Goal: Task Accomplishment & Management: Manage account settings

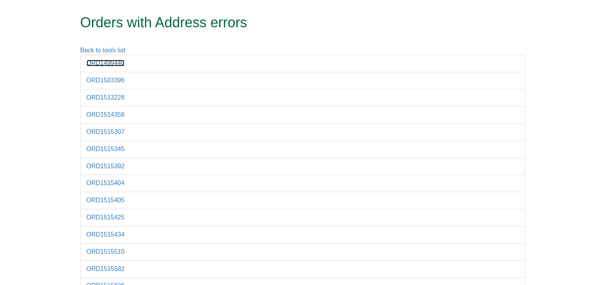
click at [92, 62] on link "ORD1499440" at bounding box center [106, 63] width 38 height 7
click at [100, 81] on link "ORD1503396" at bounding box center [106, 80] width 38 height 7
click at [101, 96] on link "ORD1513228" at bounding box center [106, 97] width 38 height 7
click at [101, 111] on link "ORD1514358" at bounding box center [106, 114] width 38 height 7
click at [108, 130] on link "ORD1515307" at bounding box center [106, 131] width 38 height 7
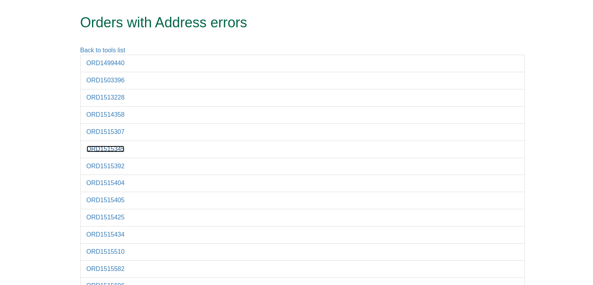
click at [108, 150] on link "ORD1515345" at bounding box center [106, 148] width 38 height 7
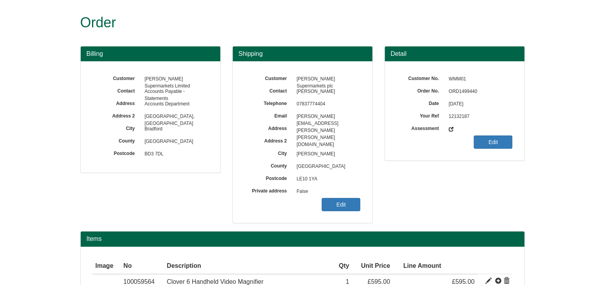
click at [341, 197] on span "False" at bounding box center [327, 191] width 68 height 12
click at [338, 201] on link "Edit" at bounding box center [341, 204] width 39 height 13
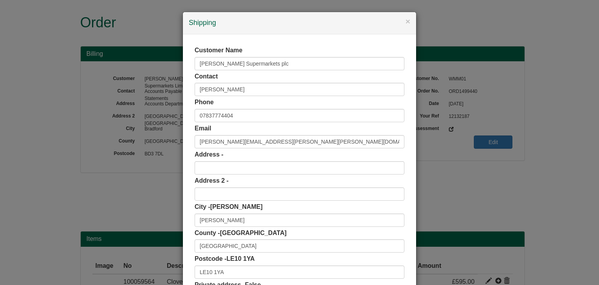
click at [232, 280] on label "Private address - False" at bounding box center [228, 284] width 66 height 9
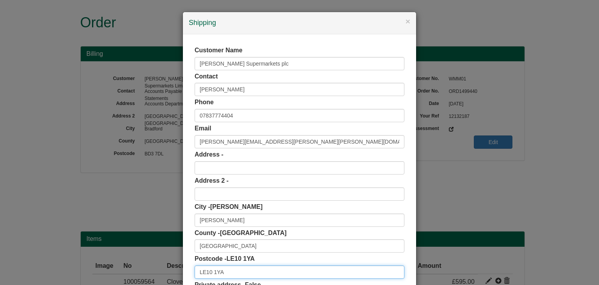
click at [238, 276] on input "LE10 1YA" at bounding box center [300, 271] width 210 height 13
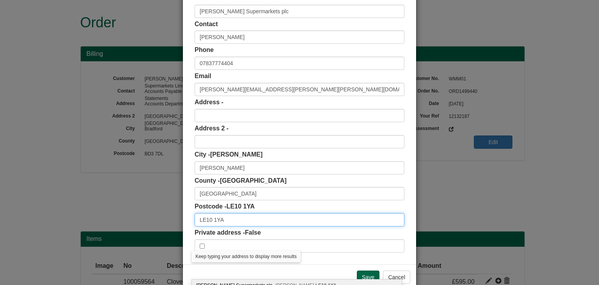
scroll to position [53, 0]
type input "LE10 1YA"
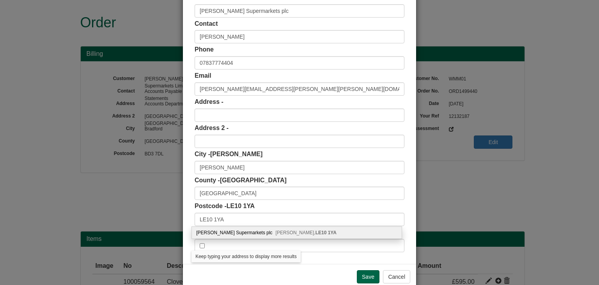
click at [240, 236] on div "Wm Morrison Supermarkets plc Hinckley, LE10 1YA" at bounding box center [297, 233] width 210 height 12
type input "Wm Morrison Supermarkets plc"
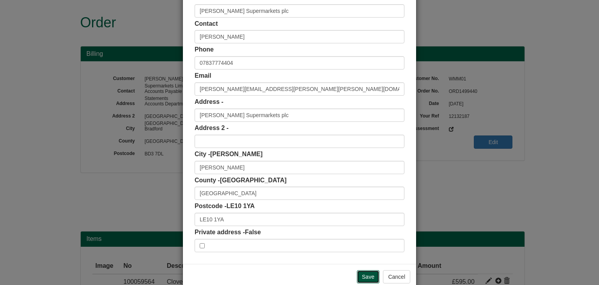
click at [360, 273] on input "Save" at bounding box center [368, 276] width 23 height 13
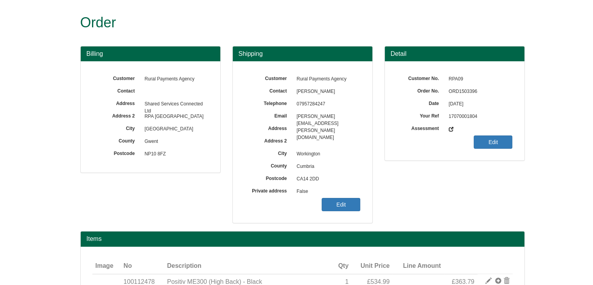
click at [360, 206] on link "Edit" at bounding box center [341, 204] width 39 height 13
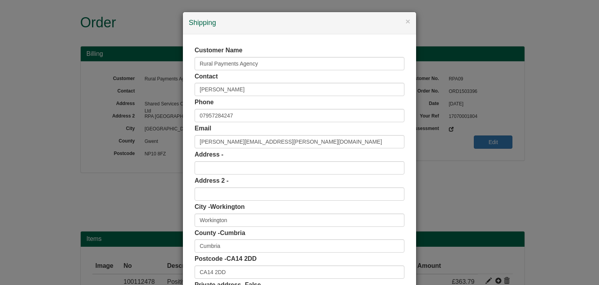
click at [235, 283] on label "Private address - False" at bounding box center [228, 284] width 66 height 9
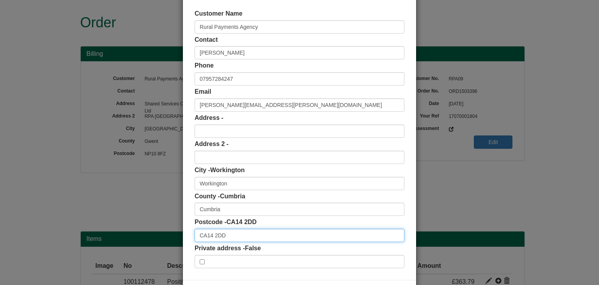
click at [248, 233] on input "CA14 2DD" at bounding box center [300, 234] width 210 height 13
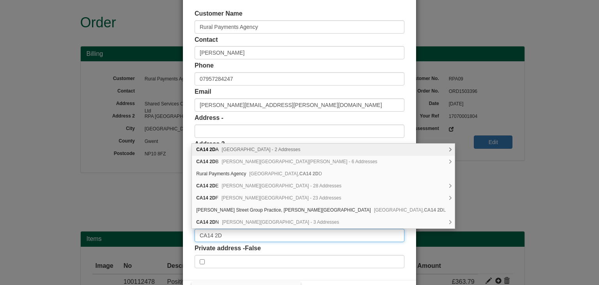
type input "CA14 2DD"
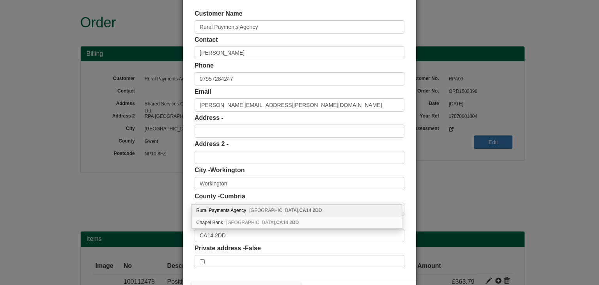
click at [249, 213] on div "Rural Payments Agency Workington, CA14 2DD" at bounding box center [297, 210] width 210 height 12
type input "Rural Payments Agency"
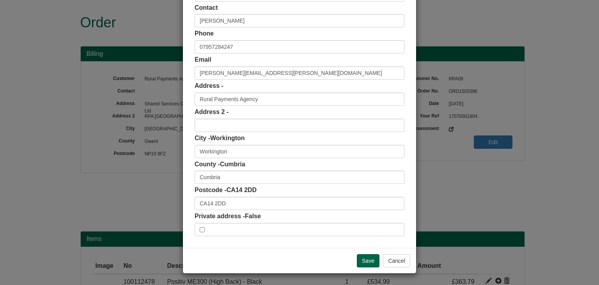
scroll to position [69, 0]
click at [362, 258] on input "Save" at bounding box center [368, 260] width 23 height 13
click at [360, 258] on input "Save" at bounding box center [368, 260] width 23 height 13
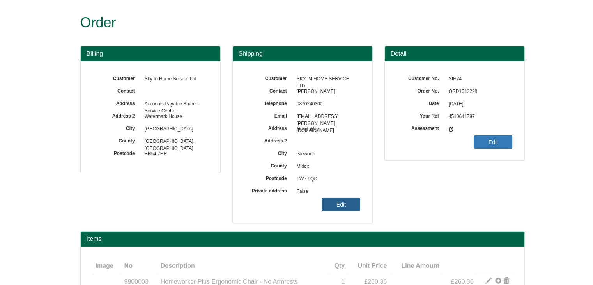
click at [339, 207] on link "Edit" at bounding box center [341, 204] width 39 height 13
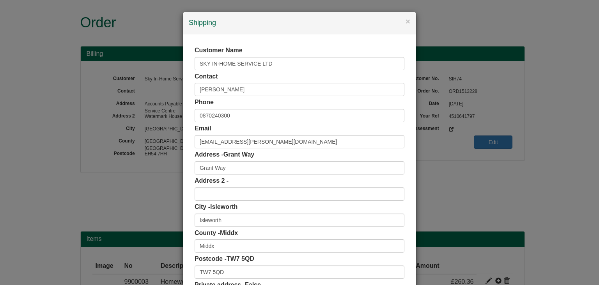
scroll to position [42, 0]
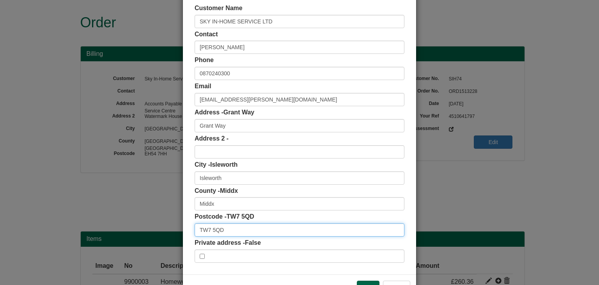
click at [234, 231] on input "TW7 5QD" at bounding box center [300, 229] width 210 height 13
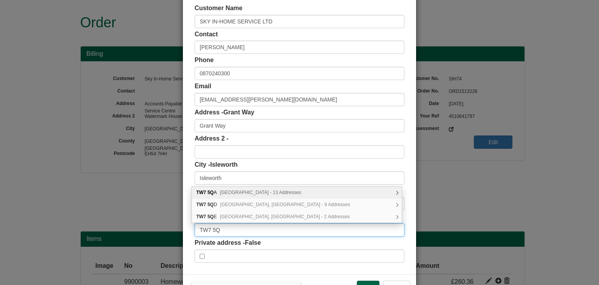
type input "TW7 5QD"
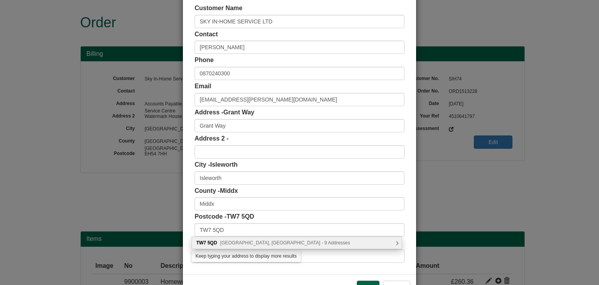
click at [242, 244] on span "[GEOGRAPHIC_DATA], [GEOGRAPHIC_DATA] - 9 Addresses" at bounding box center [285, 242] width 130 height 5
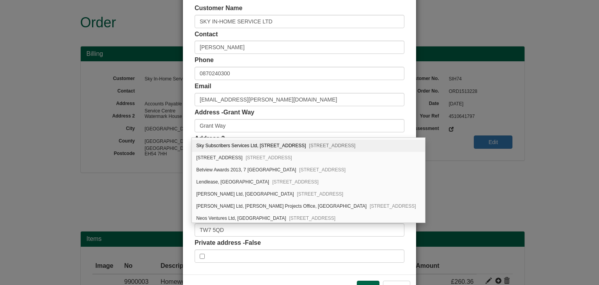
scroll to position [0, 0]
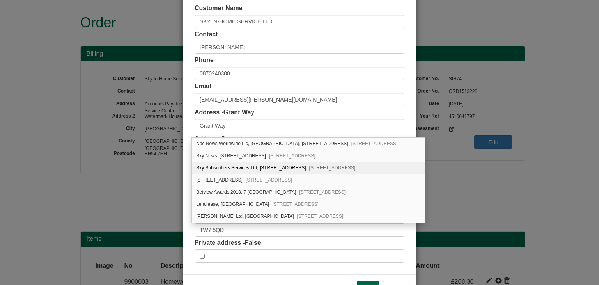
click at [289, 169] on div "Sky Subscribers Services Ltd, [STREET_ADDRESS]" at bounding box center [308, 168] width 233 height 12
type input "Sky Subscribers Services Ltd"
type input "[STREET_ADDRESS]"
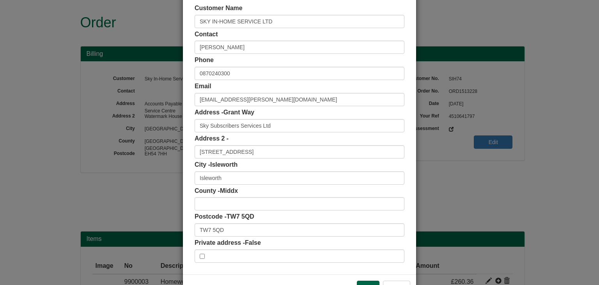
scroll to position [69, 0]
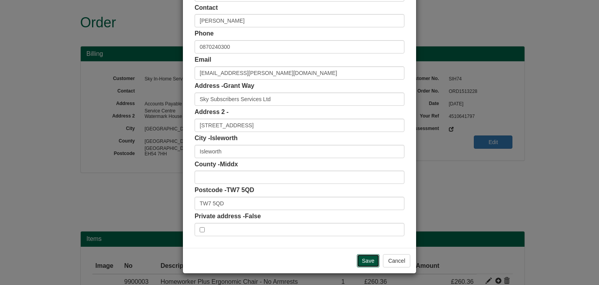
click at [360, 263] on input "Save" at bounding box center [368, 260] width 23 height 13
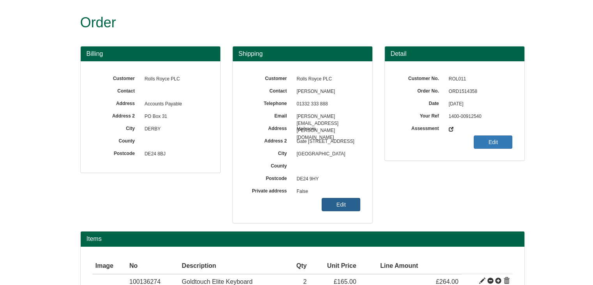
click at [333, 198] on link "Edit" at bounding box center [341, 204] width 39 height 13
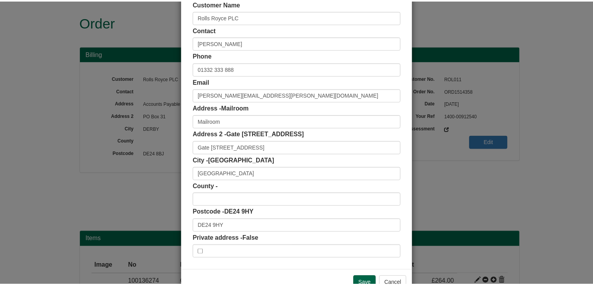
scroll to position [47, 0]
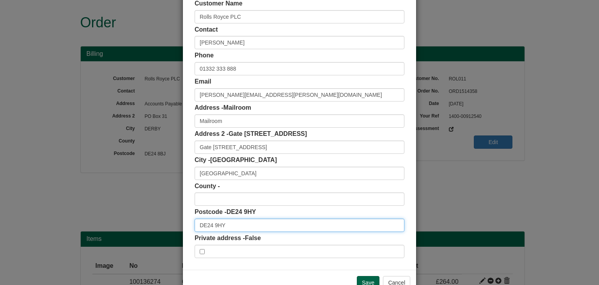
click at [256, 219] on input "DE24 9HY" at bounding box center [300, 224] width 210 height 13
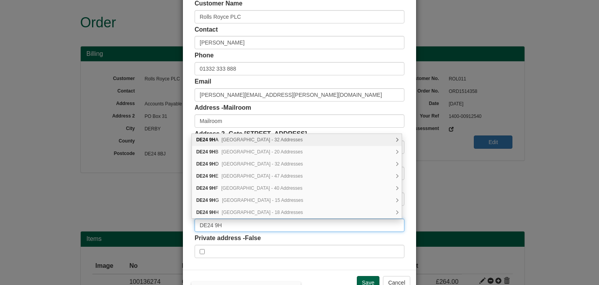
type input "DE24 9HY"
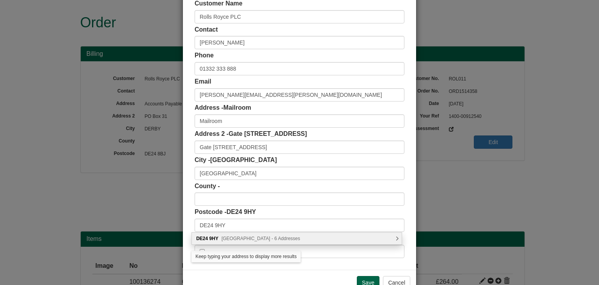
click at [266, 240] on span "Moor Lane, Derby - 6 Addresses" at bounding box center [260, 238] width 79 height 5
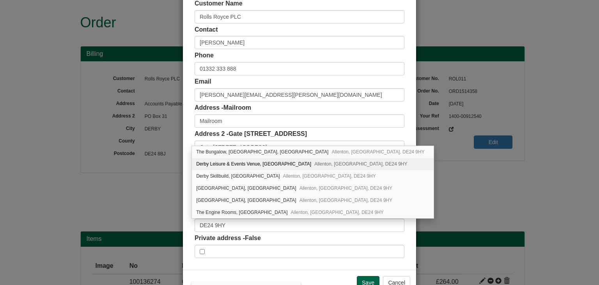
click at [453, 173] on div "× Shipping Customer Name Rolls Royce PLC Contact Jack Bishop Phone 01332 333 88…" at bounding box center [299, 142] width 599 height 285
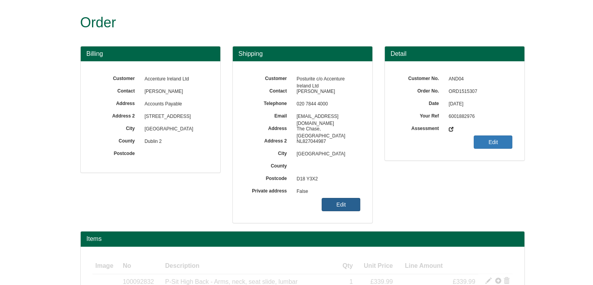
click at [343, 201] on link "Edit" at bounding box center [341, 204] width 39 height 13
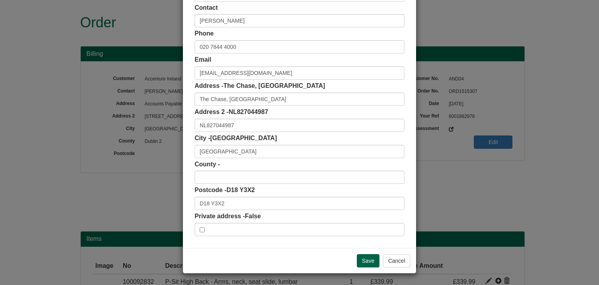
scroll to position [69, 0]
click at [359, 257] on input "Save" at bounding box center [368, 260] width 23 height 13
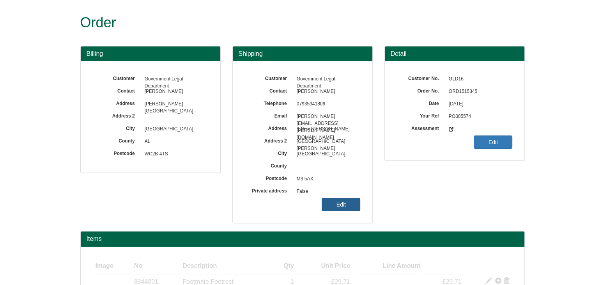
click at [329, 207] on link "Edit" at bounding box center [341, 204] width 39 height 13
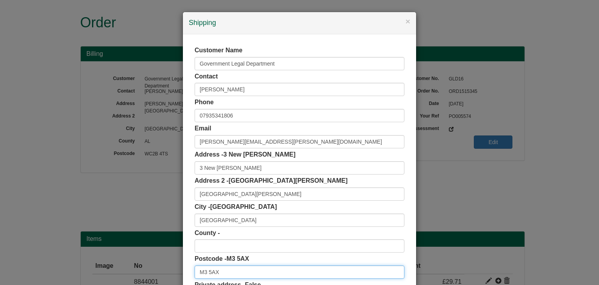
click at [229, 267] on input "M3 5AX" at bounding box center [300, 271] width 210 height 13
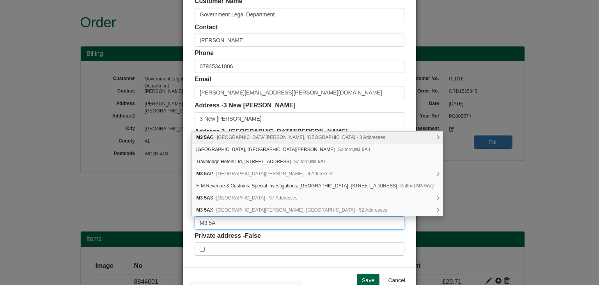
type input "M3 5AX"
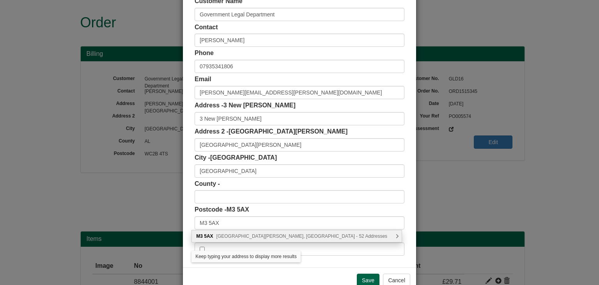
click at [259, 236] on span "New Bailey Street, Salford - 52 Addresses" at bounding box center [301, 235] width 171 height 5
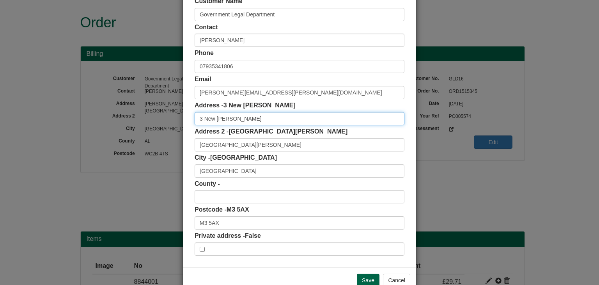
scroll to position [0, 0]
click at [277, 119] on input "3 New Bailey" at bounding box center [300, 118] width 210 height 13
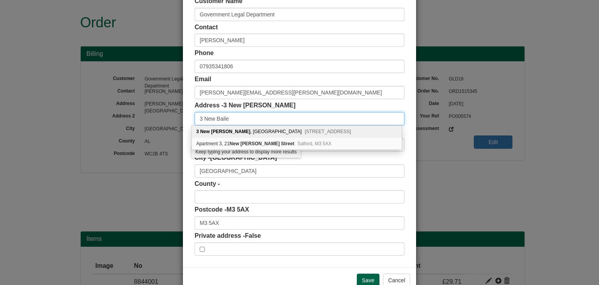
type input "3 New Bailey"
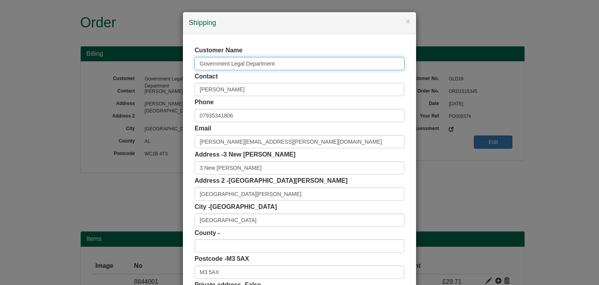
click at [279, 58] on input "Government Legal Department" at bounding box center [300, 63] width 210 height 13
drag, startPoint x: 279, startPoint y: 58, endPoint x: 148, endPoint y: 51, distance: 130.9
click at [148, 51] on div "× Shipping Customer Name Government Legal Department Contact Rachael Ogunbode P…" at bounding box center [299, 142] width 599 height 285
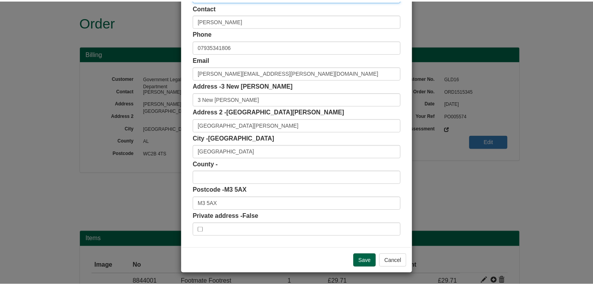
scroll to position [67, 0]
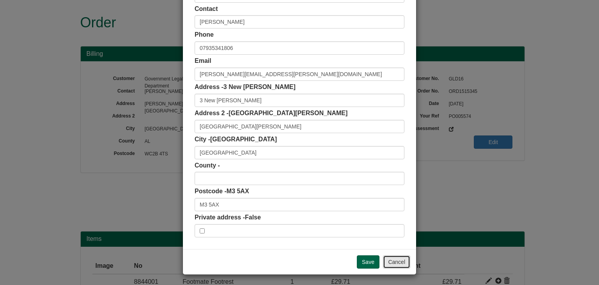
click at [397, 259] on button "Cancel" at bounding box center [396, 261] width 27 height 13
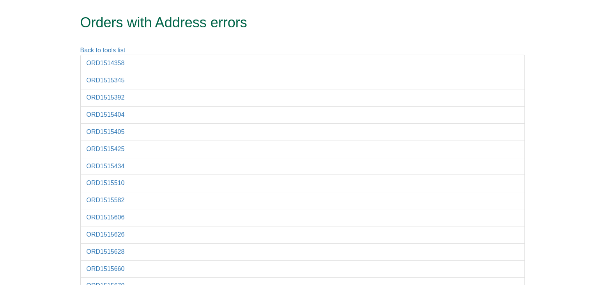
scroll to position [16, 0]
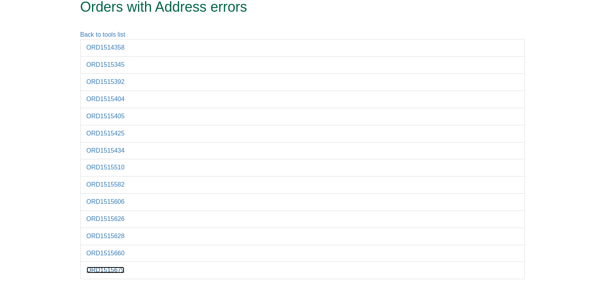
click at [112, 267] on link "ORD1515679" at bounding box center [106, 269] width 38 height 7
click at [115, 255] on li "ORD1515660" at bounding box center [302, 253] width 444 height 18
click at [115, 250] on link "ORD1515660" at bounding box center [106, 253] width 38 height 7
click at [118, 235] on link "ORD1515628" at bounding box center [106, 235] width 38 height 7
click at [108, 215] on link "ORD1515626" at bounding box center [106, 218] width 38 height 7
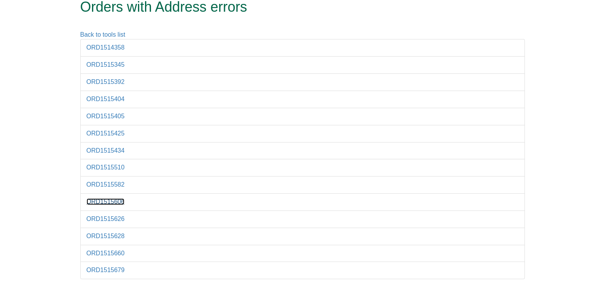
click at [102, 202] on link "ORD1515606" at bounding box center [106, 201] width 38 height 7
click at [109, 181] on link "ORD1515582" at bounding box center [106, 184] width 38 height 7
click at [106, 168] on link "ORD1515510" at bounding box center [106, 167] width 38 height 7
click at [99, 151] on link "ORD1515434" at bounding box center [106, 150] width 38 height 7
click at [108, 133] on link "ORD1515425" at bounding box center [106, 133] width 38 height 7
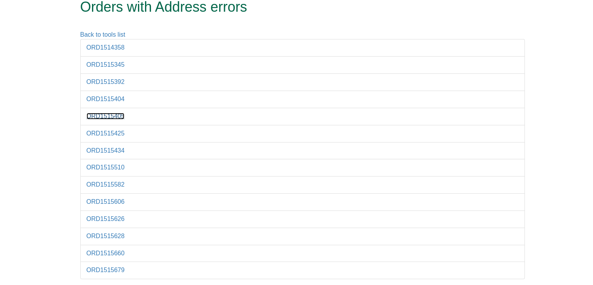
click at [114, 115] on link "ORD1515405" at bounding box center [106, 116] width 38 height 7
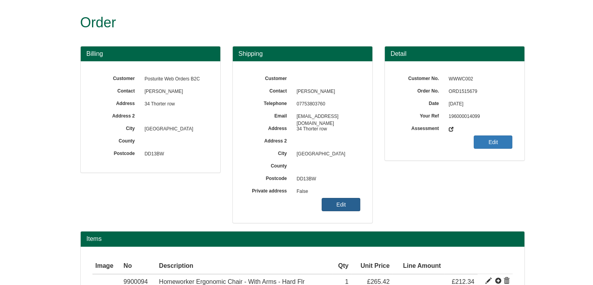
click at [341, 204] on link "Edit" at bounding box center [341, 204] width 39 height 13
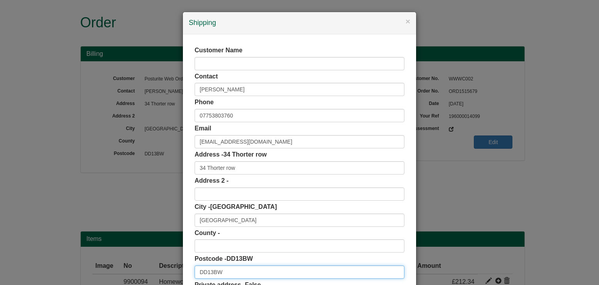
click at [234, 271] on input "DD13BW" at bounding box center [300, 271] width 210 height 13
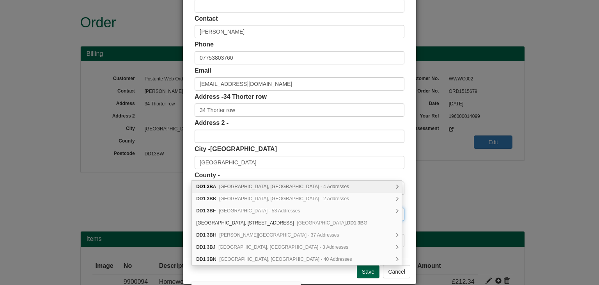
scroll to position [58, 0]
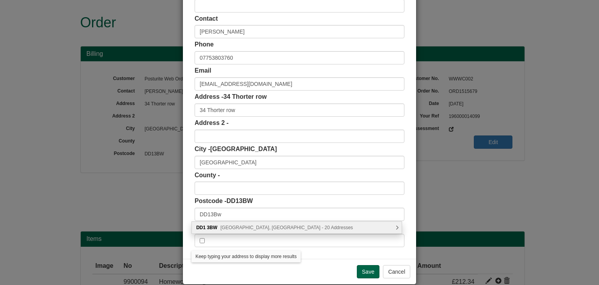
click at [234, 228] on span "Thorter Row, Dundee - 20 Addresses" at bounding box center [286, 227] width 133 height 5
type input "DD1 3BW"
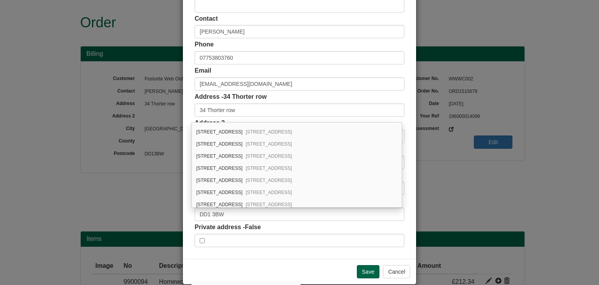
scroll to position [154, 0]
click at [241, 169] on div "34 Thorter Row Dundee, DD1 3BW" at bounding box center [297, 168] width 210 height 12
type input "34 Thorter Row"
type input "Angus"
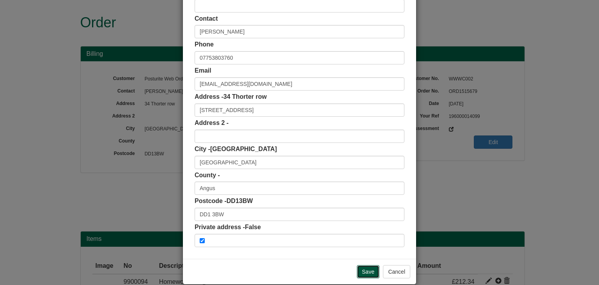
click at [359, 276] on input "Save" at bounding box center [368, 271] width 23 height 13
click at [362, 261] on div "Save Cancel" at bounding box center [299, 271] width 233 height 25
click at [361, 269] on input "Save" at bounding box center [368, 271] width 23 height 13
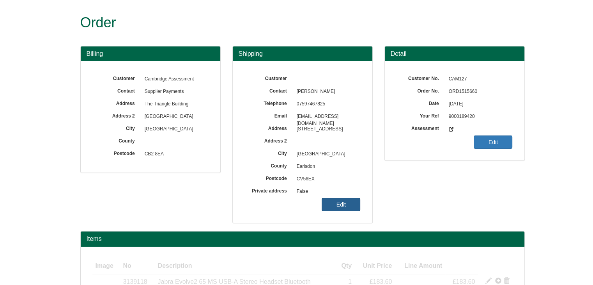
click at [331, 206] on link "Edit" at bounding box center [341, 204] width 39 height 13
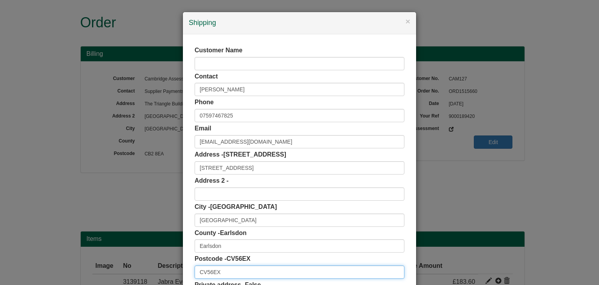
click at [257, 270] on input "CV56EX" at bounding box center [300, 271] width 210 height 13
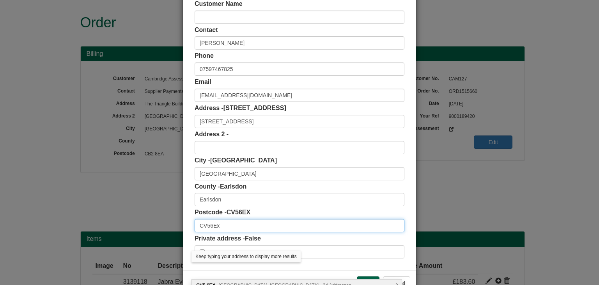
scroll to position [47, 0]
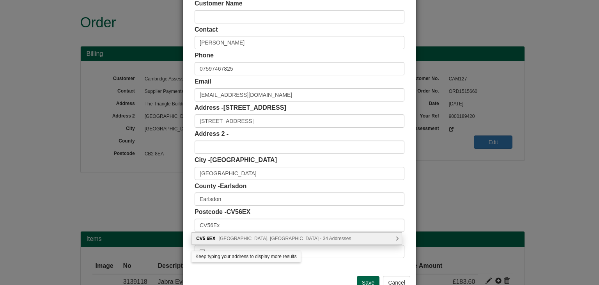
click at [254, 239] on span "Clarendon Street, Coventry - 34 Addresses" at bounding box center [285, 238] width 133 height 5
type input "CV5 6EX"
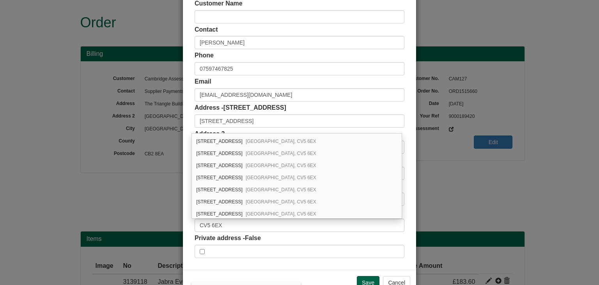
scroll to position [154, 0]
click at [239, 154] on div "16 Clarendon Street Coventry, CV5 6EX" at bounding box center [297, 154] width 210 height 12
type input "16 Clarendon Street"
type input "West Midlands"
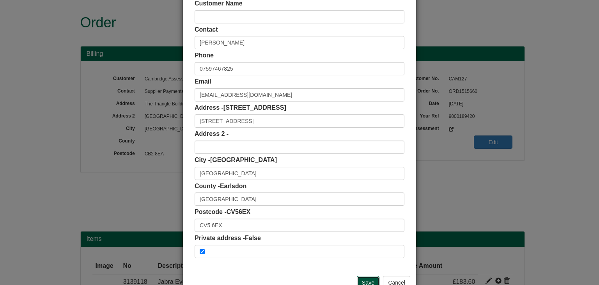
click at [359, 279] on input "Save" at bounding box center [368, 282] width 23 height 13
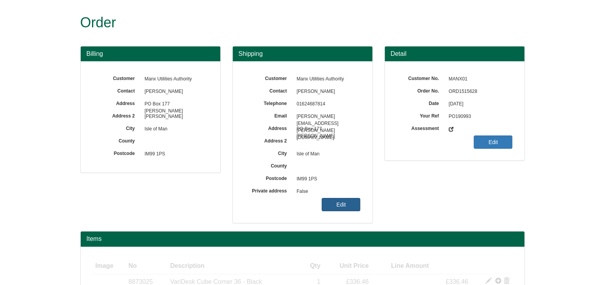
click at [333, 204] on link "Edit" at bounding box center [341, 204] width 39 height 13
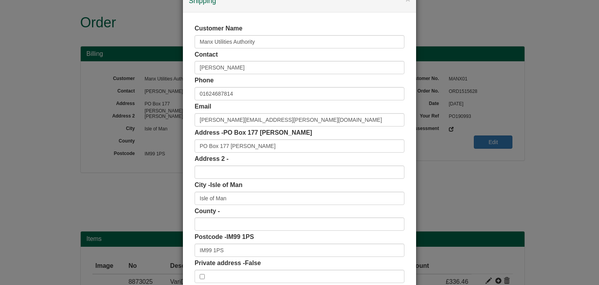
scroll to position [22, 0]
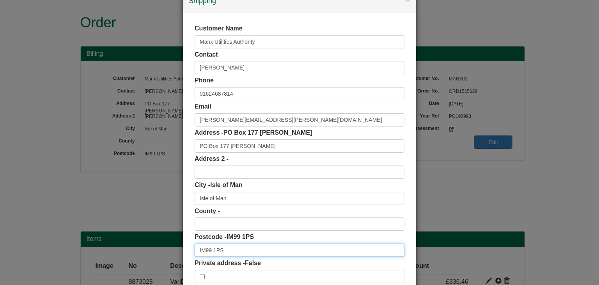
click at [242, 243] on input "IM99 1PS" at bounding box center [300, 249] width 210 height 13
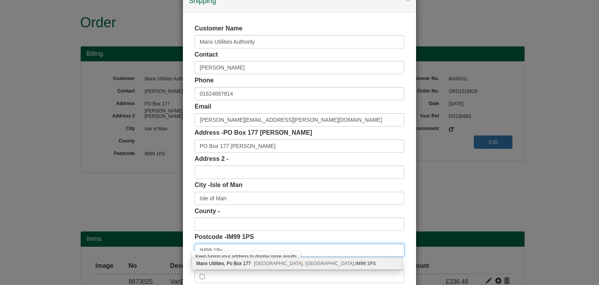
type input "IM99 1Ps"
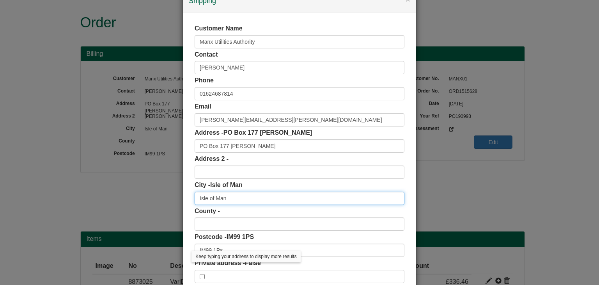
click at [256, 192] on input "Isle of Man" at bounding box center [300, 197] width 210 height 13
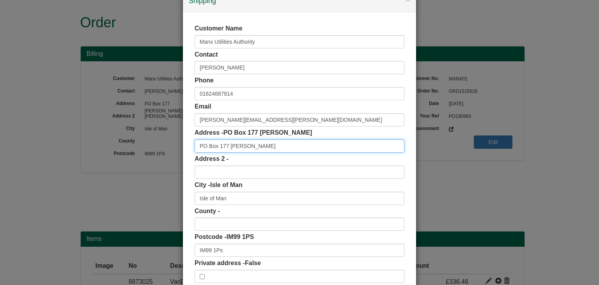
drag, startPoint x: 256, startPoint y: 143, endPoint x: 110, endPoint y: 141, distance: 146.2
click at [110, 141] on div "× Shipping Customer Name Manx Utilities Authority Contact [PERSON_NAME] Phone […" at bounding box center [299, 142] width 599 height 285
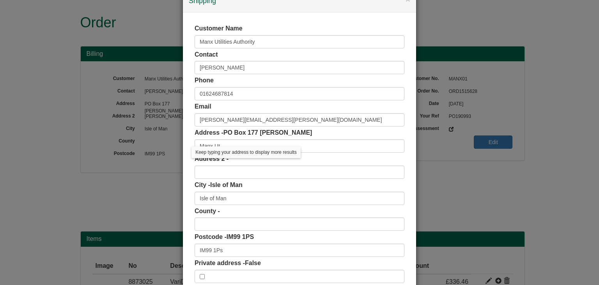
drag, startPoint x: 110, startPoint y: 141, endPoint x: 243, endPoint y: 126, distance: 133.8
click at [243, 126] on div "× Shipping Customer Name Manx Utilities Authority Contact [PERSON_NAME] Phone […" at bounding box center [299, 142] width 599 height 285
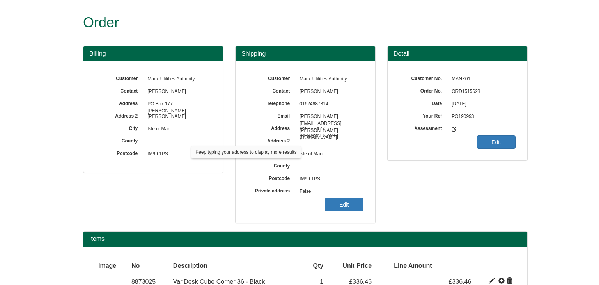
scroll to position [1, 0]
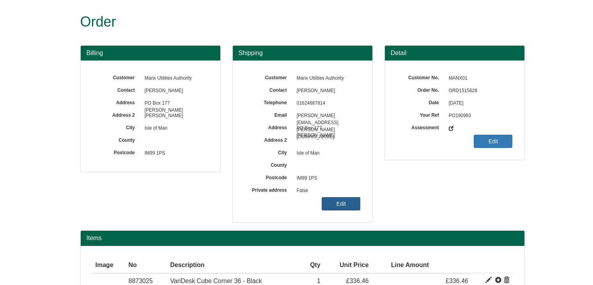
click at [347, 202] on link "Edit" at bounding box center [341, 203] width 39 height 13
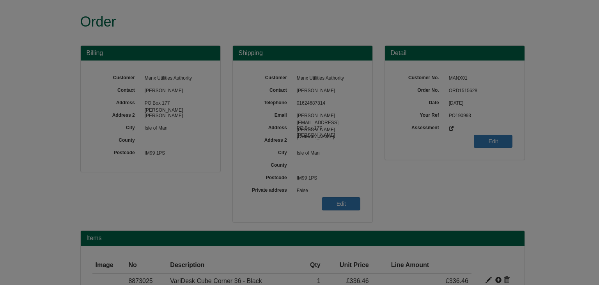
scroll to position [0, 0]
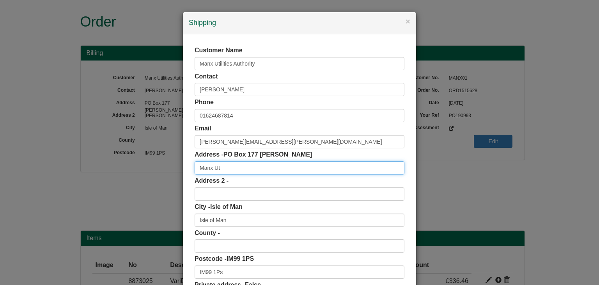
click at [227, 173] on input "Manx Ut" at bounding box center [300, 167] width 210 height 13
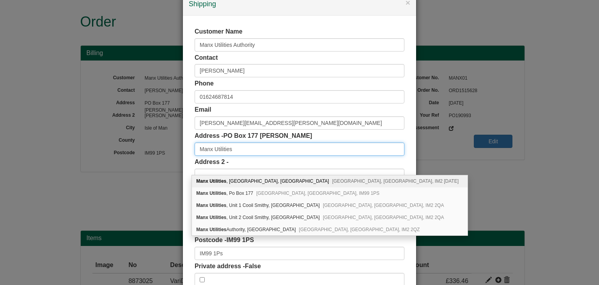
scroll to position [19, 0]
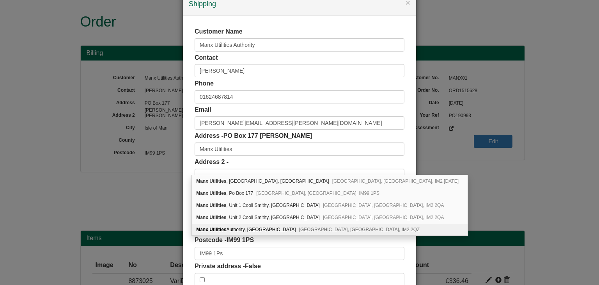
click at [271, 230] on div "Manx Utilities Authority, [GEOGRAPHIC_DATA][PERSON_NAME][GEOGRAPHIC_DATA], [GEO…" at bounding box center [330, 229] width 276 height 12
type input "Manx Utilities Authority"
type input "[GEOGRAPHIC_DATA][PERSON_NAME][GEOGRAPHIC_DATA]"
type input "Isle of Man"
type input "IM2 2QZ"
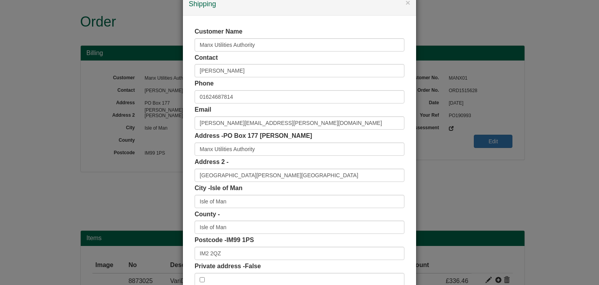
scroll to position [69, 0]
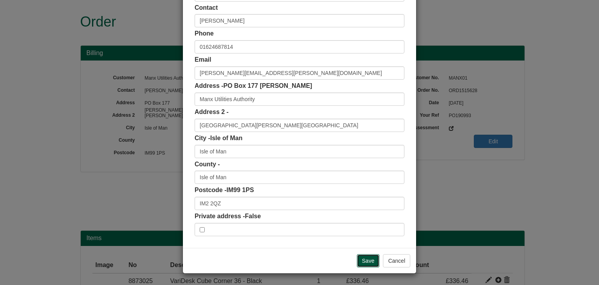
click at [362, 255] on input "Save" at bounding box center [368, 260] width 23 height 13
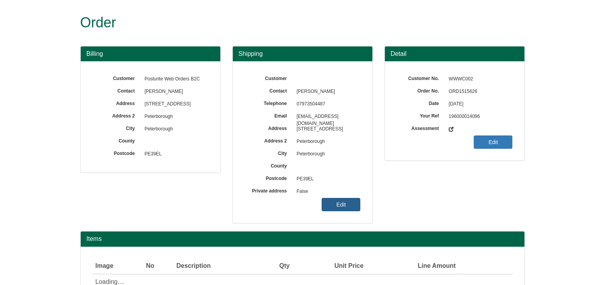
click at [345, 202] on link "Edit" at bounding box center [341, 204] width 39 height 13
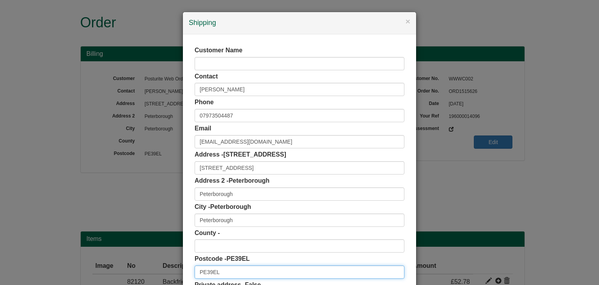
click at [251, 277] on input "PE39EL" at bounding box center [300, 271] width 210 height 13
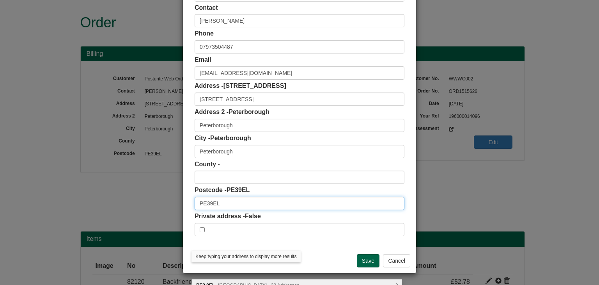
scroll to position [69, 0]
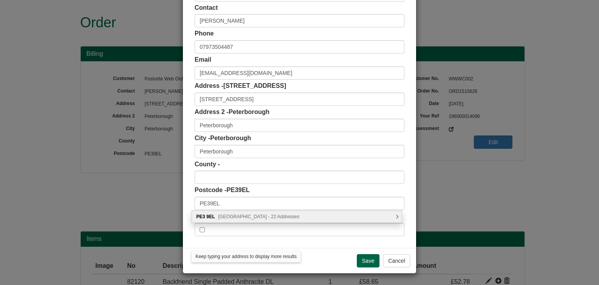
click at [252, 217] on span "Nicholls Avenue, Peterborough - 22 Addresses" at bounding box center [258, 216] width 81 height 5
type input "PE3 9EL"
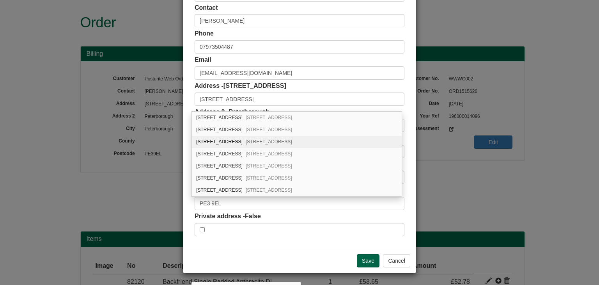
click at [232, 143] on div "2 Nicholls Avenue Peterborough, PE3 9EL" at bounding box center [297, 142] width 210 height 12
type input "Cambridgeshire"
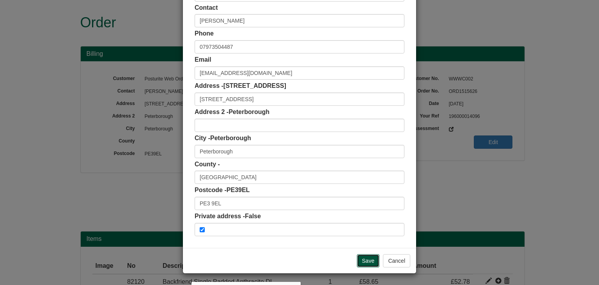
click at [361, 256] on input "Save" at bounding box center [368, 260] width 23 height 13
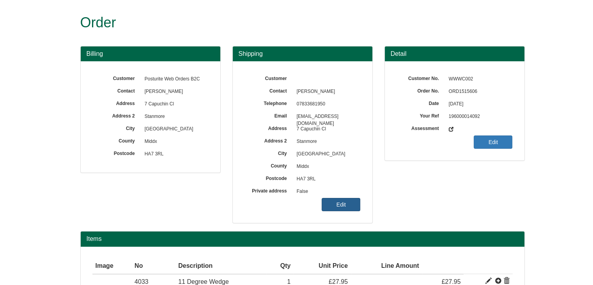
click at [346, 200] on link "Edit" at bounding box center [341, 204] width 39 height 13
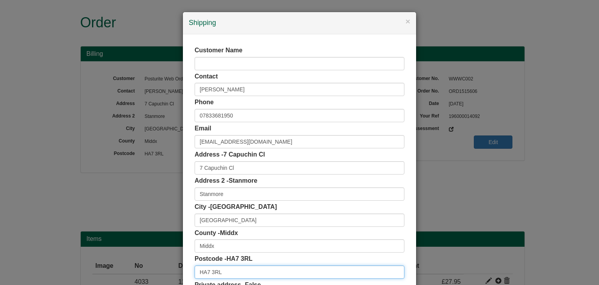
click at [263, 271] on input "HA7 3RL" at bounding box center [300, 271] width 210 height 13
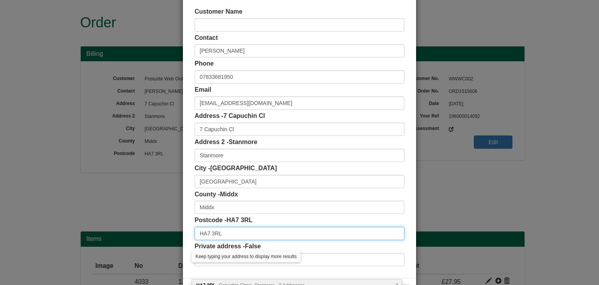
scroll to position [39, 0]
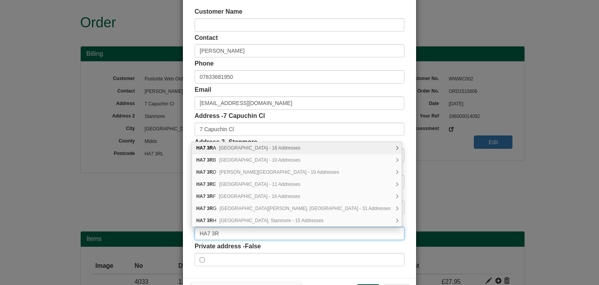
type input "HA7 3RL"
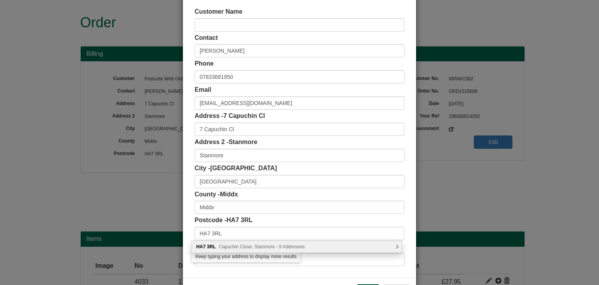
click at [256, 247] on span "Capuchin Close, Stanmore - 9 Addresses" at bounding box center [262, 246] width 86 height 5
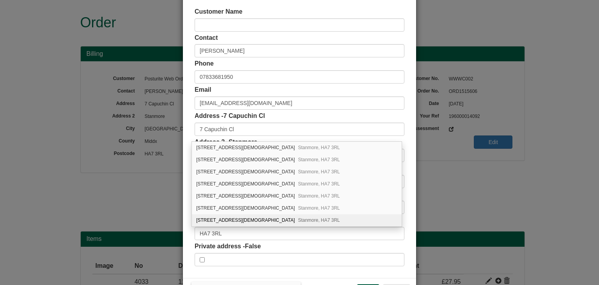
click at [298, 219] on span "Stanmore, HA7 3RL" at bounding box center [319, 219] width 42 height 5
type input "7 Capuchin Close"
type input "Stanmore"
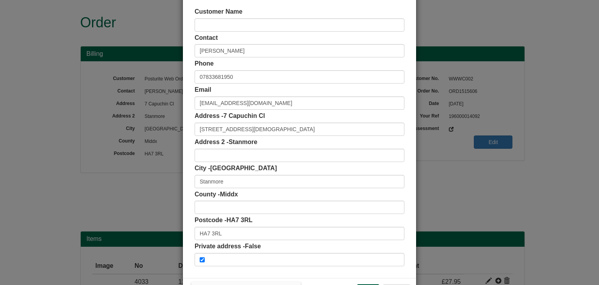
scroll to position [69, 0]
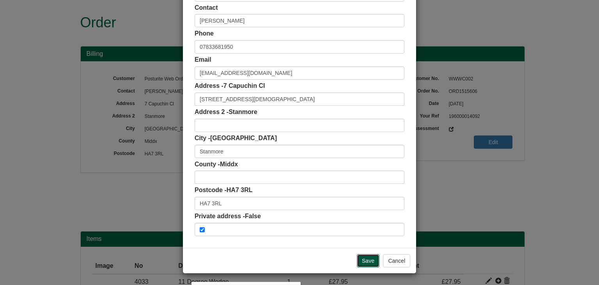
click at [363, 259] on input "Save" at bounding box center [368, 260] width 23 height 13
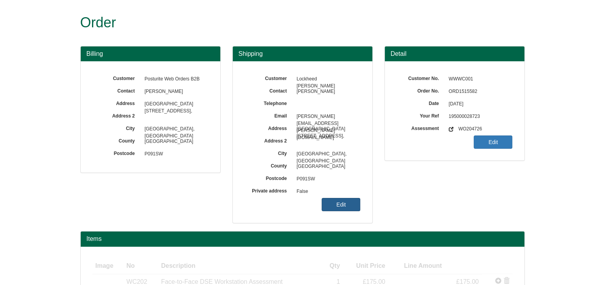
click at [351, 205] on link "Edit" at bounding box center [341, 204] width 39 height 13
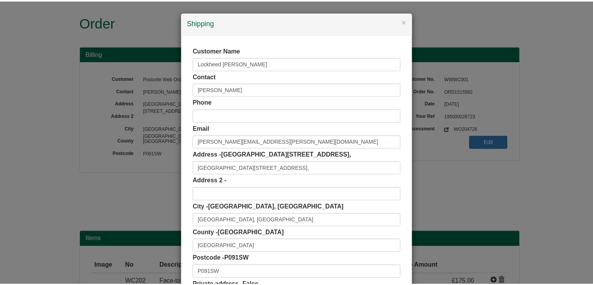
scroll to position [69, 0]
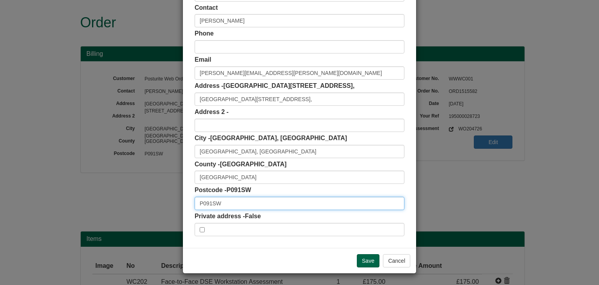
click at [231, 204] on input "P091SW" at bounding box center [300, 203] width 210 height 13
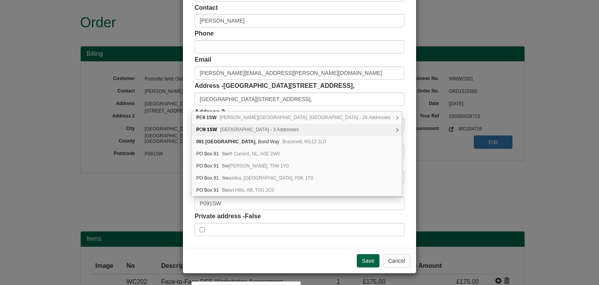
click at [258, 125] on div "P O 9 1SW Langstone Road, Havant - 3 Addresses" at bounding box center [297, 130] width 210 height 12
type input "PO9 1SW"
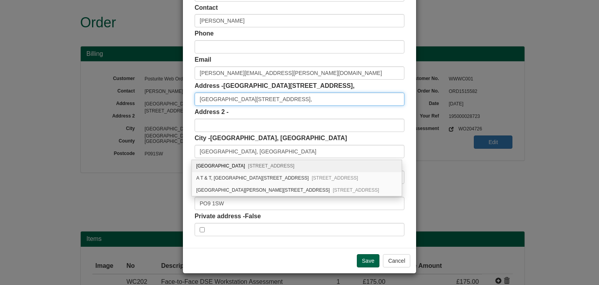
click at [271, 99] on input "Building 7000, Langstone Park," at bounding box center [300, 98] width 210 height 13
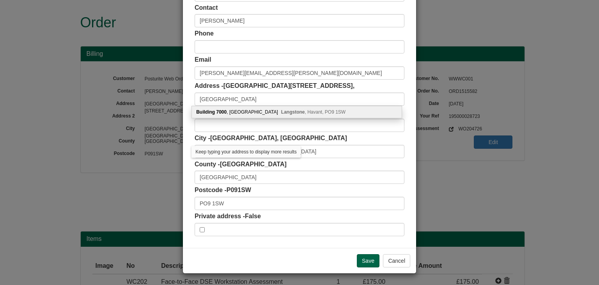
click at [292, 116] on div "Building 7000 , Langstone Road Langstone , Havant, PO9 1SW" at bounding box center [297, 112] width 210 height 12
type input "Lockheed Martin"
type input "Building 7000, Langstone Road, Langstone"
type input "Havant"
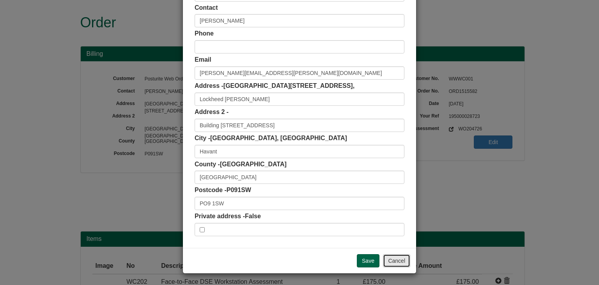
click at [396, 256] on button "Cancel" at bounding box center [396, 260] width 27 height 13
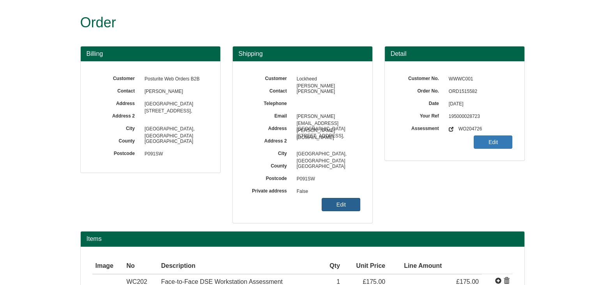
click at [340, 202] on link "Edit" at bounding box center [341, 204] width 39 height 13
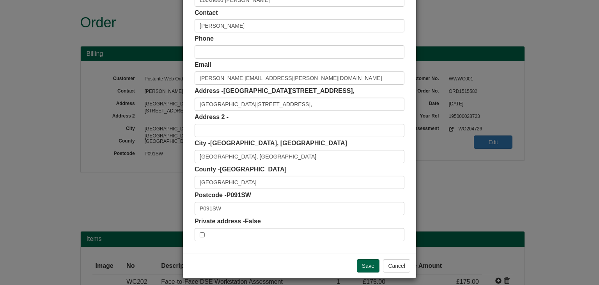
scroll to position [64, 0]
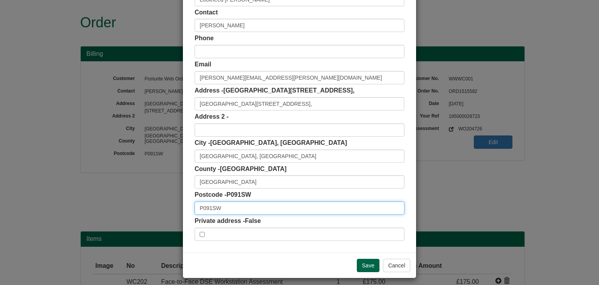
click at [262, 214] on input "P091SW" at bounding box center [300, 207] width 210 height 13
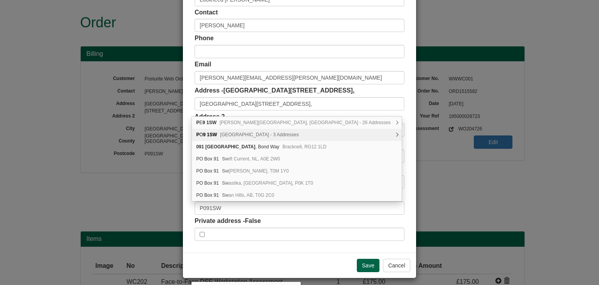
click at [248, 135] on span "Langstone Road, Havant - 3 Addresses" at bounding box center [259, 134] width 79 height 5
type input "PO9 1SW"
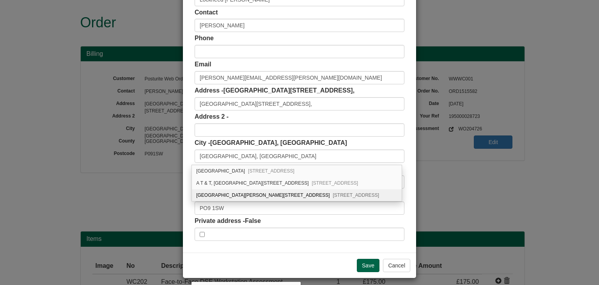
click at [249, 195] on div "Lockheed Martin, Building 7000, Langstone Road Langstone, Havant, PO9 1SW" at bounding box center [297, 195] width 210 height 12
type input "Lockheed [PERSON_NAME]"
type input "Building [STREET_ADDRESS]"
type input "Havant"
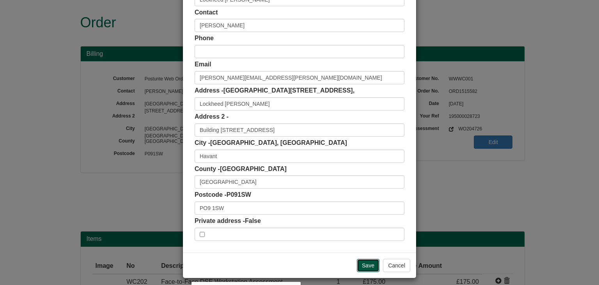
click at [365, 261] on input "Save" at bounding box center [368, 265] width 23 height 13
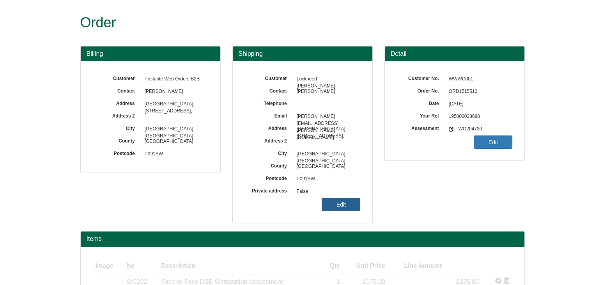
click at [359, 202] on link "Edit" at bounding box center [341, 204] width 39 height 13
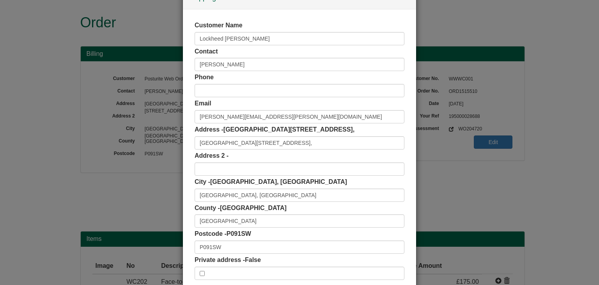
scroll to position [26, 0]
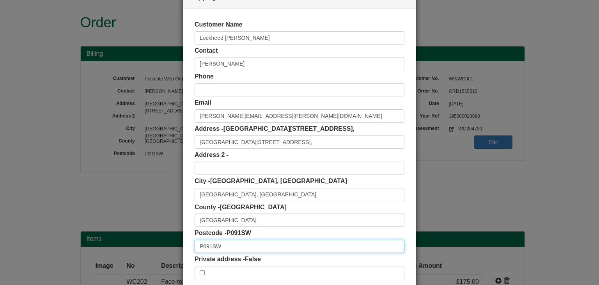
click at [238, 244] on input "P091SW" at bounding box center [300, 245] width 210 height 13
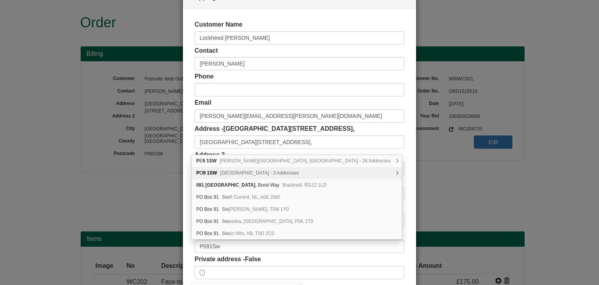
click at [246, 174] on span "Langstone Road, Havant - 3 Addresses" at bounding box center [259, 172] width 79 height 5
type input "PO9 1SW"
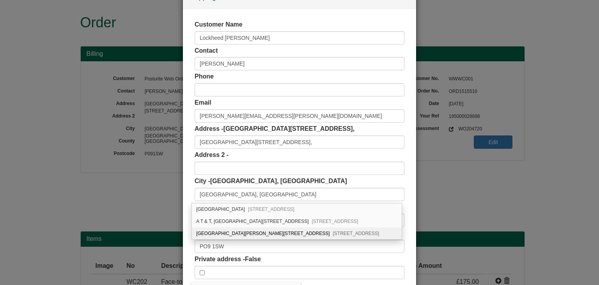
click at [227, 234] on div "Lockheed Martin, Building 7000, Langstone Road Langstone, Havant, PO9 1SW" at bounding box center [297, 233] width 210 height 12
type input "Lockheed Martin"
type input "Building 7000, Langstone Road, Langstone"
type input "Havant"
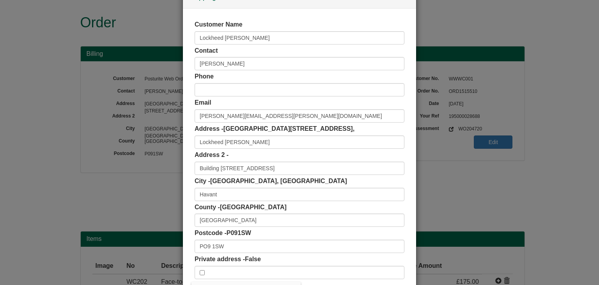
scroll to position [69, 0]
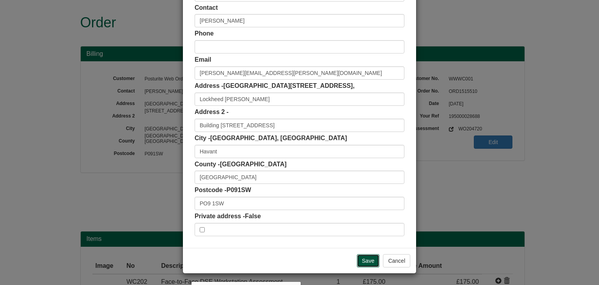
click at [364, 259] on input "Save" at bounding box center [368, 260] width 23 height 13
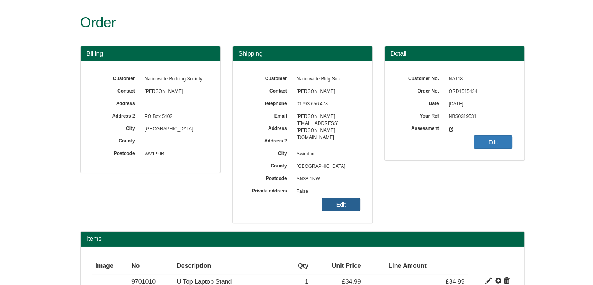
click at [343, 209] on link "Edit" at bounding box center [341, 204] width 39 height 13
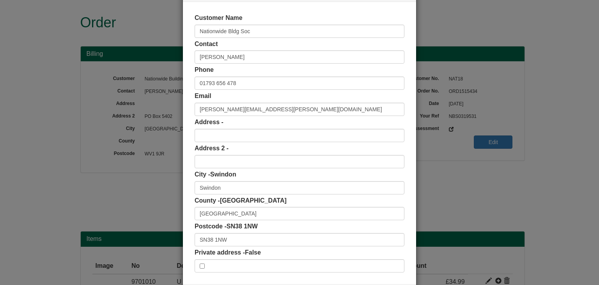
scroll to position [33, 0]
click at [257, 248] on label "Private address - False" at bounding box center [228, 252] width 66 height 9
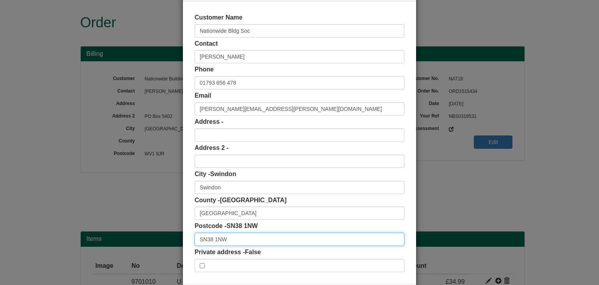
click at [255, 241] on input "SN38 1NW" at bounding box center [300, 238] width 210 height 13
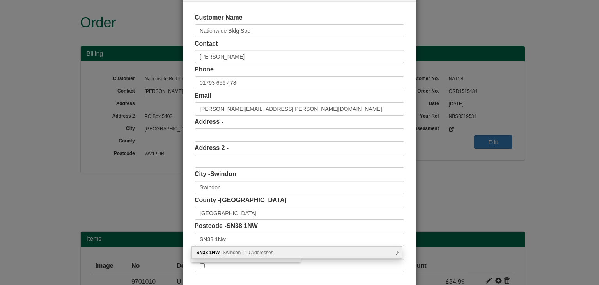
click at [250, 254] on span "Swindon - 10 Addresses" at bounding box center [248, 252] width 50 height 5
type input "SN38 1NW"
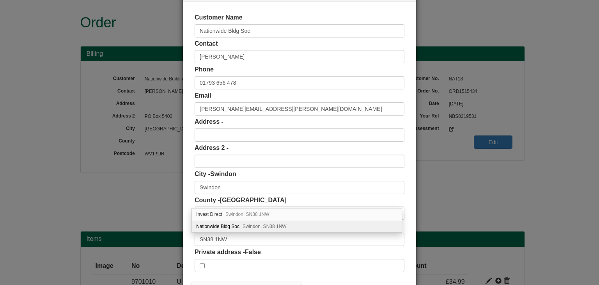
click at [257, 225] on span "Swindon, SN38 1NW" at bounding box center [265, 225] width 44 height 5
type input "Nationwide Bldg Soc"
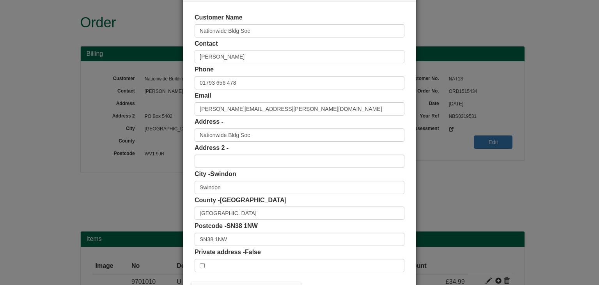
scroll to position [69, 0]
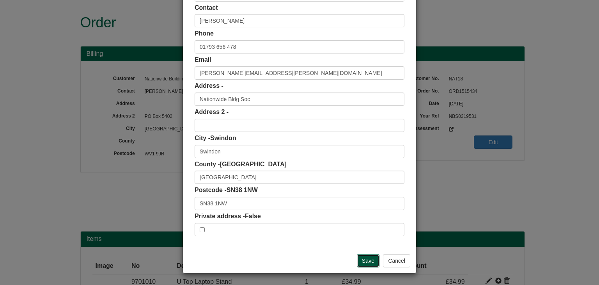
click at [363, 258] on input "Save" at bounding box center [368, 260] width 23 height 13
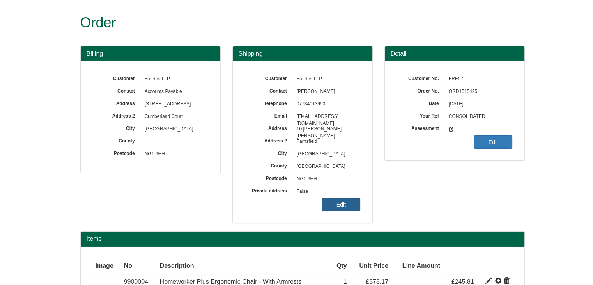
click at [338, 200] on link "Edit" at bounding box center [341, 204] width 39 height 13
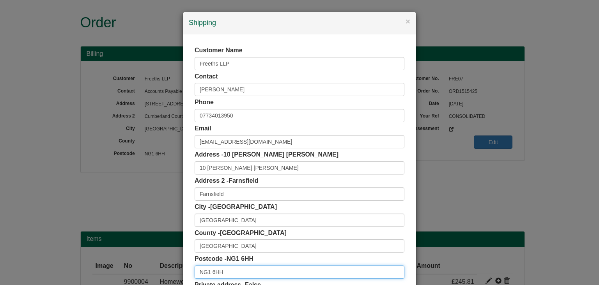
click at [225, 273] on input "NG1 6HH" at bounding box center [300, 271] width 210 height 13
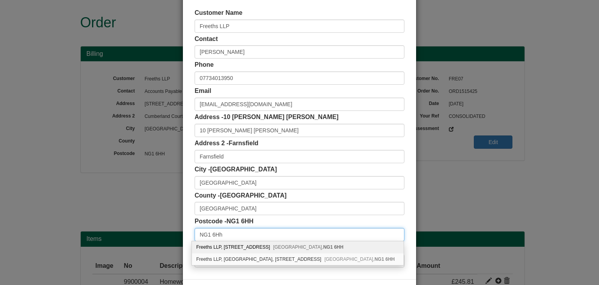
scroll to position [43, 0]
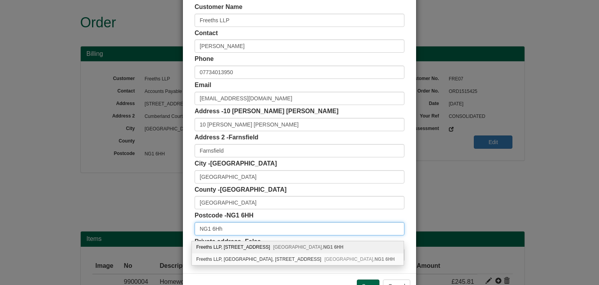
type input "NG1 6Hh"
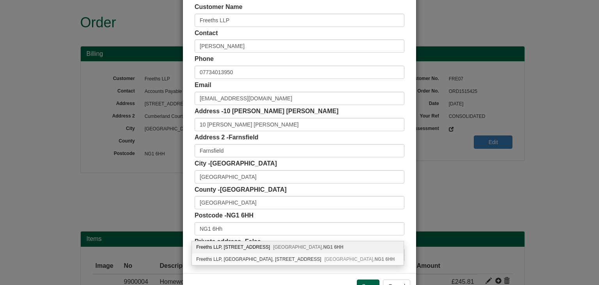
click at [273, 247] on span "Nottingham, NG1 6HH" at bounding box center [308, 246] width 70 height 5
type input "Freeths LLP"
type input "[STREET_ADDRESS]"
type input "NG1 6HH"
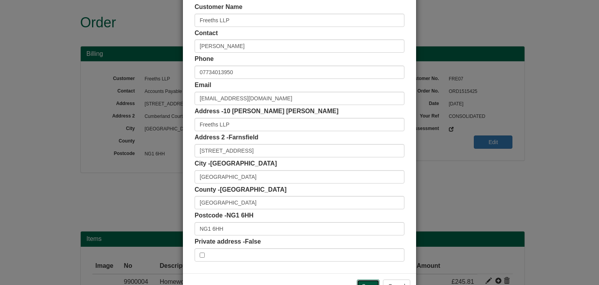
click at [364, 280] on input "Save" at bounding box center [368, 285] width 23 height 13
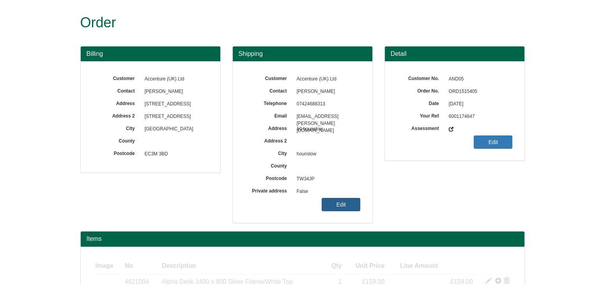
click at [340, 206] on link "Edit" at bounding box center [341, 204] width 39 height 13
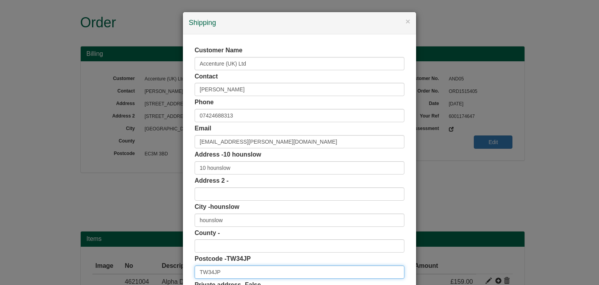
click at [231, 271] on input "TW34JP" at bounding box center [300, 271] width 210 height 13
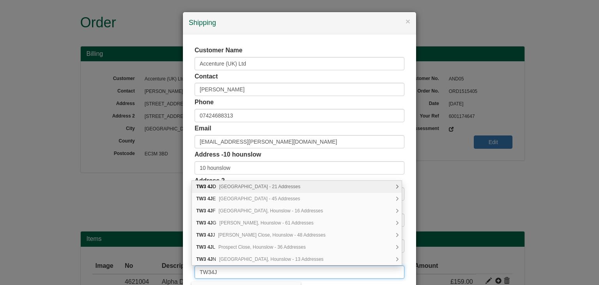
scroll to position [56, 0]
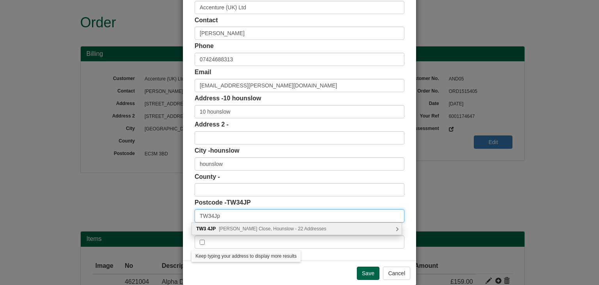
click at [243, 219] on input "TW34Jp" at bounding box center [300, 215] width 210 height 13
click at [246, 225] on div "TW3 4JP Stratton Close, Hounslow - 22 Addresses" at bounding box center [297, 229] width 210 height 12
type input "TW3 4JP"
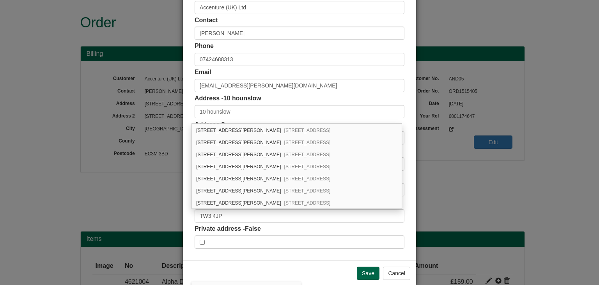
scroll to position [71, 0]
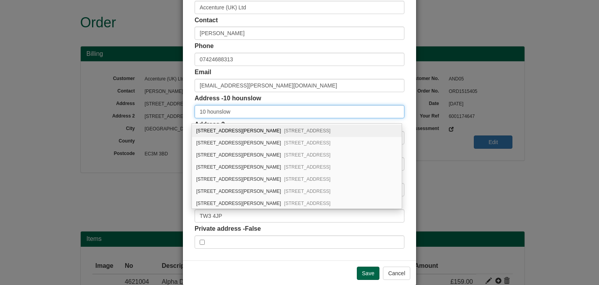
click at [237, 116] on input "10 hounslow" at bounding box center [300, 111] width 210 height 13
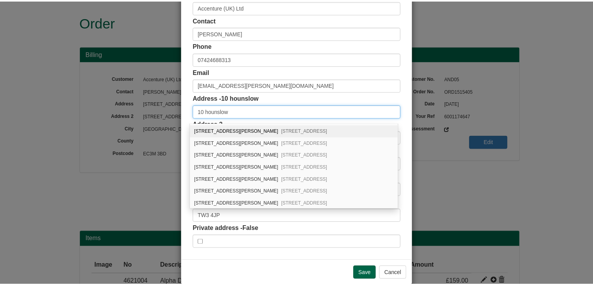
scroll to position [0, 0]
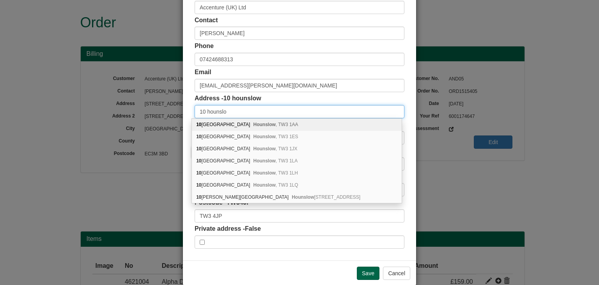
type input "10 hounslow"
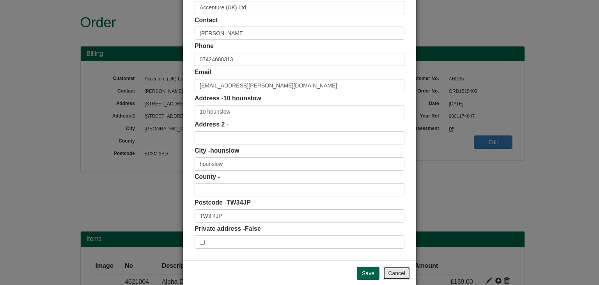
click at [392, 268] on button "Cancel" at bounding box center [396, 272] width 27 height 13
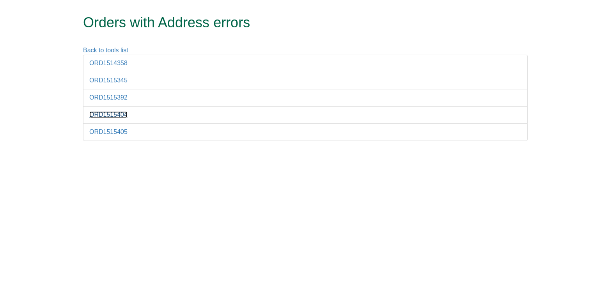
click at [109, 117] on link "ORD1515404" at bounding box center [108, 114] width 38 height 7
click at [108, 99] on link "ORD1515392" at bounding box center [108, 97] width 38 height 7
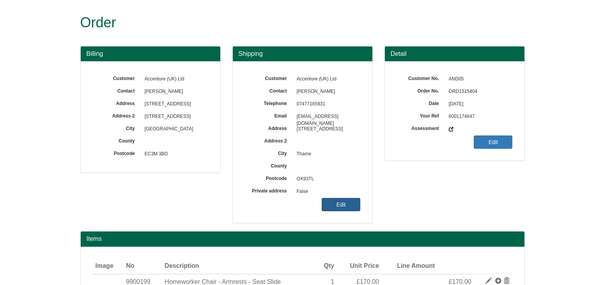
click at [349, 206] on link "Edit" at bounding box center [341, 204] width 39 height 13
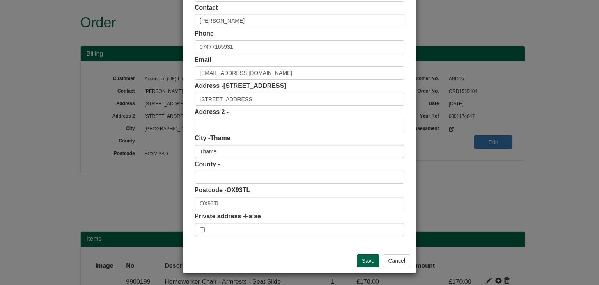
scroll to position [69, 0]
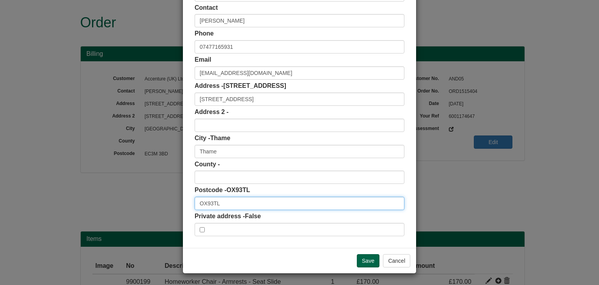
click at [236, 203] on input "OX93TL" at bounding box center [300, 203] width 210 height 13
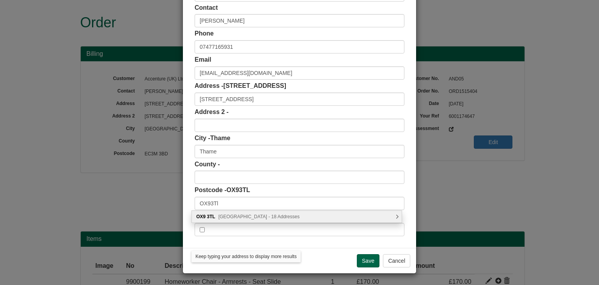
click at [242, 216] on span "[GEOGRAPHIC_DATA] - 18 Addresses" at bounding box center [258, 216] width 81 height 5
type input "OX9 3TL"
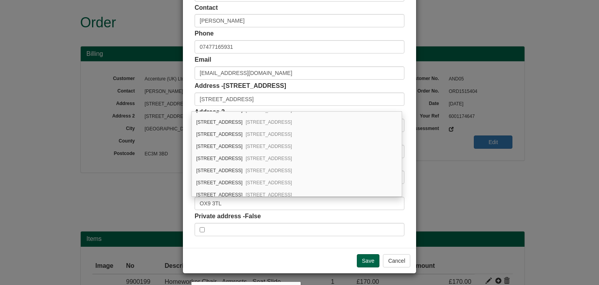
scroll to position [111, 0]
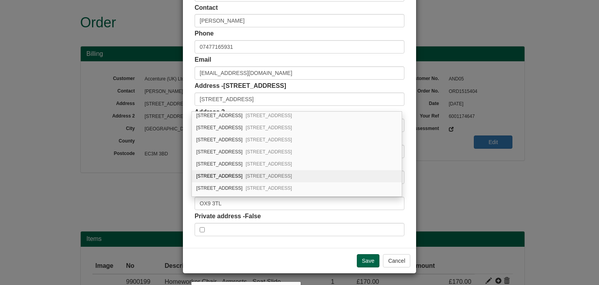
click at [253, 175] on span "[STREET_ADDRESS]" at bounding box center [269, 175] width 46 height 5
type input "[STREET_ADDRESS]"
type input "[GEOGRAPHIC_DATA]"
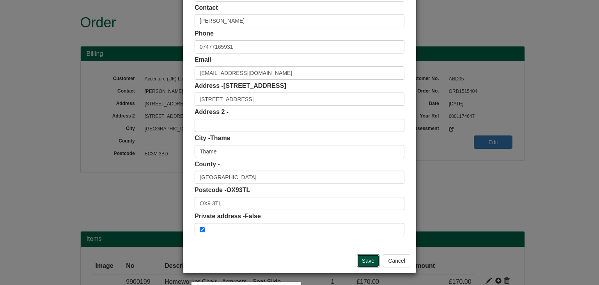
click at [363, 262] on input "Save" at bounding box center [368, 260] width 23 height 13
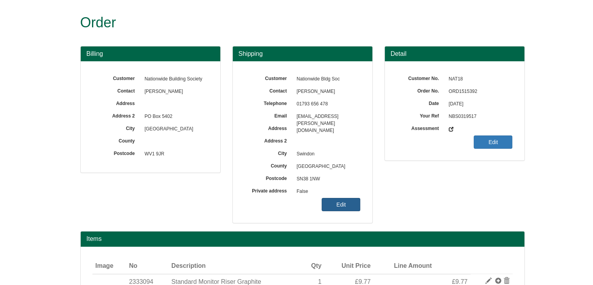
click at [349, 199] on link "Edit" at bounding box center [341, 204] width 39 height 13
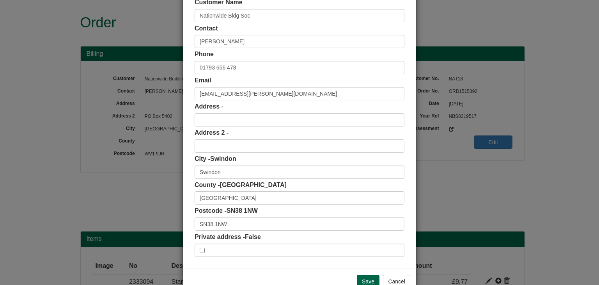
scroll to position [48, 0]
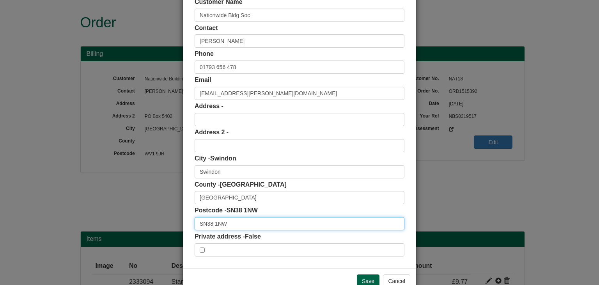
click at [259, 220] on input "SN38 1NW" at bounding box center [300, 223] width 210 height 13
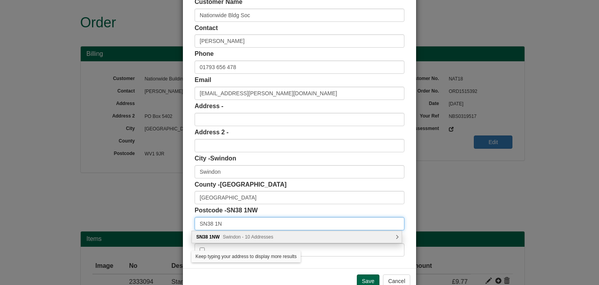
type input "SN38 1NW"
click at [259, 231] on div "SN38 1NW Swindon - 10 Addresses" at bounding box center [297, 237] width 210 height 12
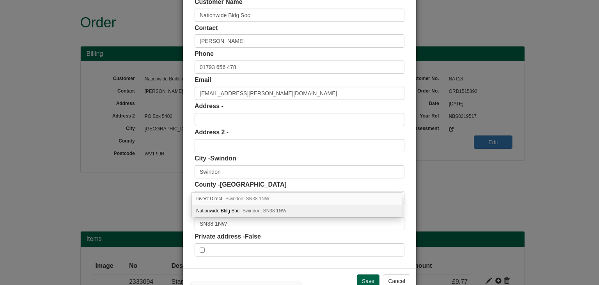
click at [261, 208] on span "Swindon, SN38 1NW" at bounding box center [265, 210] width 44 height 5
type input "Nationwide Bldg Soc"
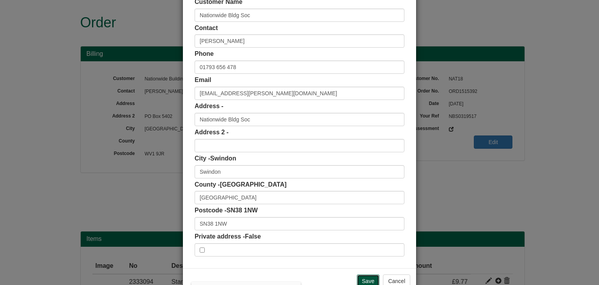
click at [358, 277] on input "Save" at bounding box center [368, 280] width 23 height 13
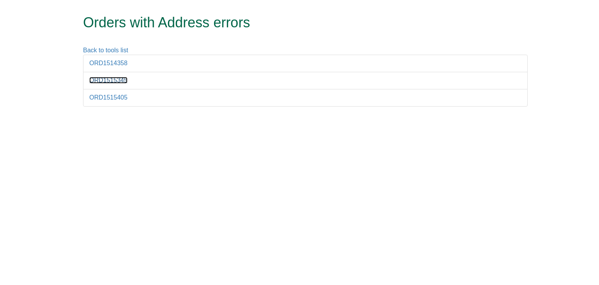
click at [113, 79] on link "ORD1515345" at bounding box center [108, 80] width 38 height 7
